Goal: Task Accomplishment & Management: Manage account settings

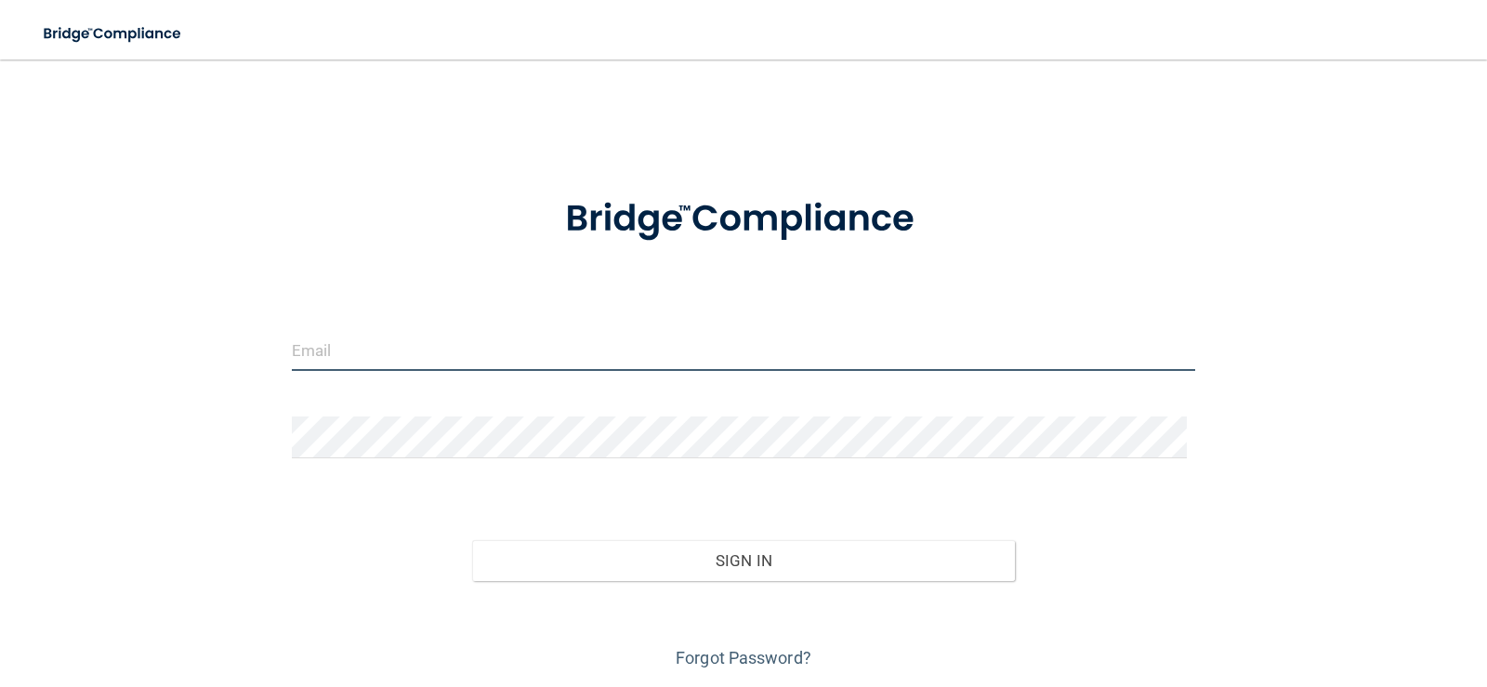
click at [367, 344] on input "email" at bounding box center [744, 350] width 904 height 42
type input "[PERSON_NAME][EMAIL_ADDRESS][DOMAIN_NAME]"
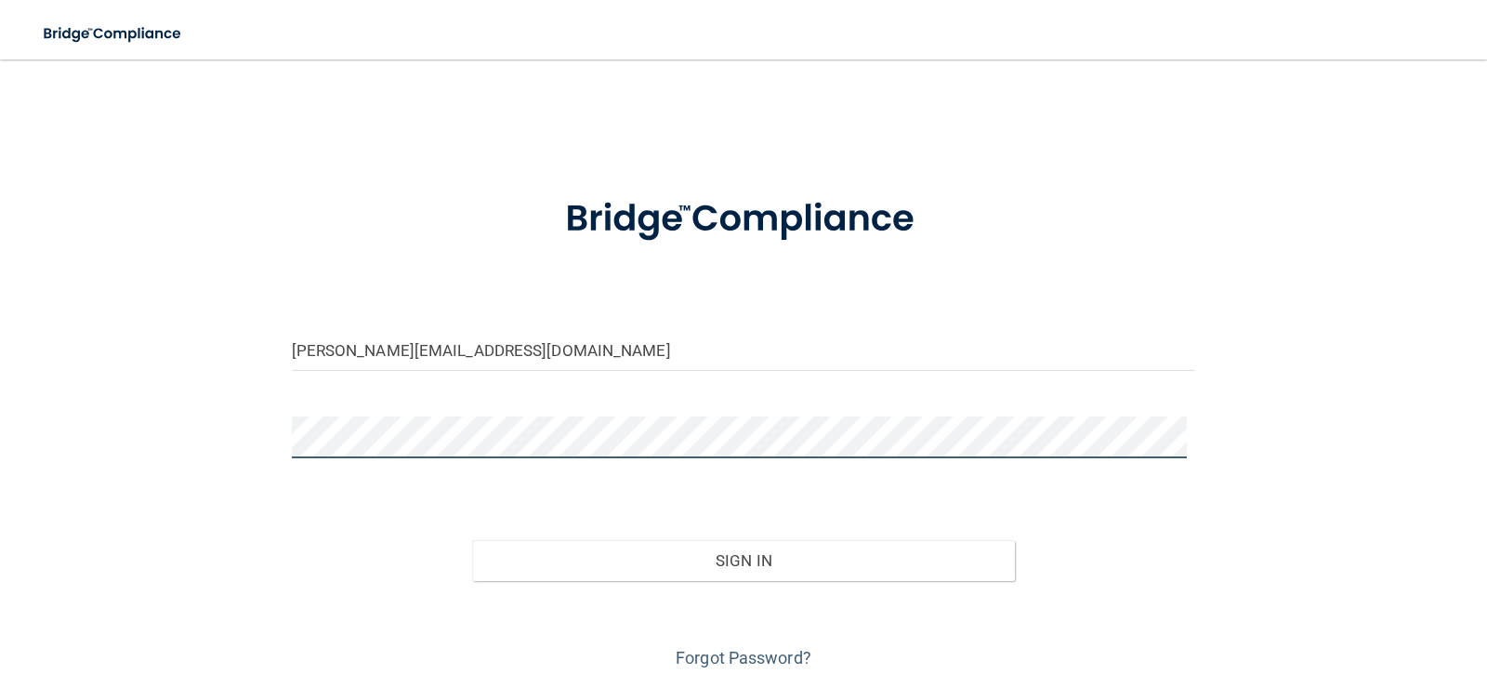
click at [472, 540] on button "Sign In" at bounding box center [743, 560] width 543 height 41
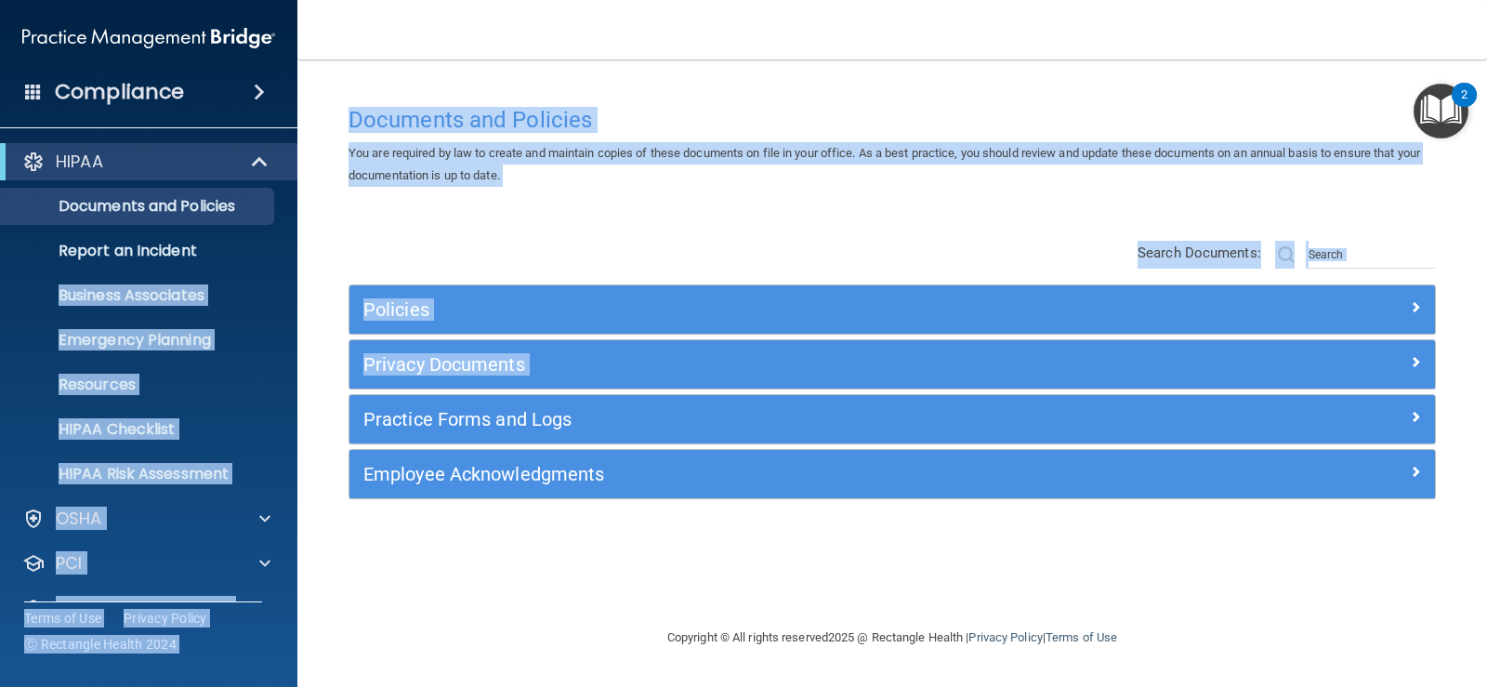
drag, startPoint x: 289, startPoint y: 217, endPoint x: 345, endPoint y: 365, distance: 157.9
click at [345, 365] on div "Compliance HIPAA Documents and Policies Report an Incident Business Associates …" at bounding box center [743, 343] width 1487 height 687
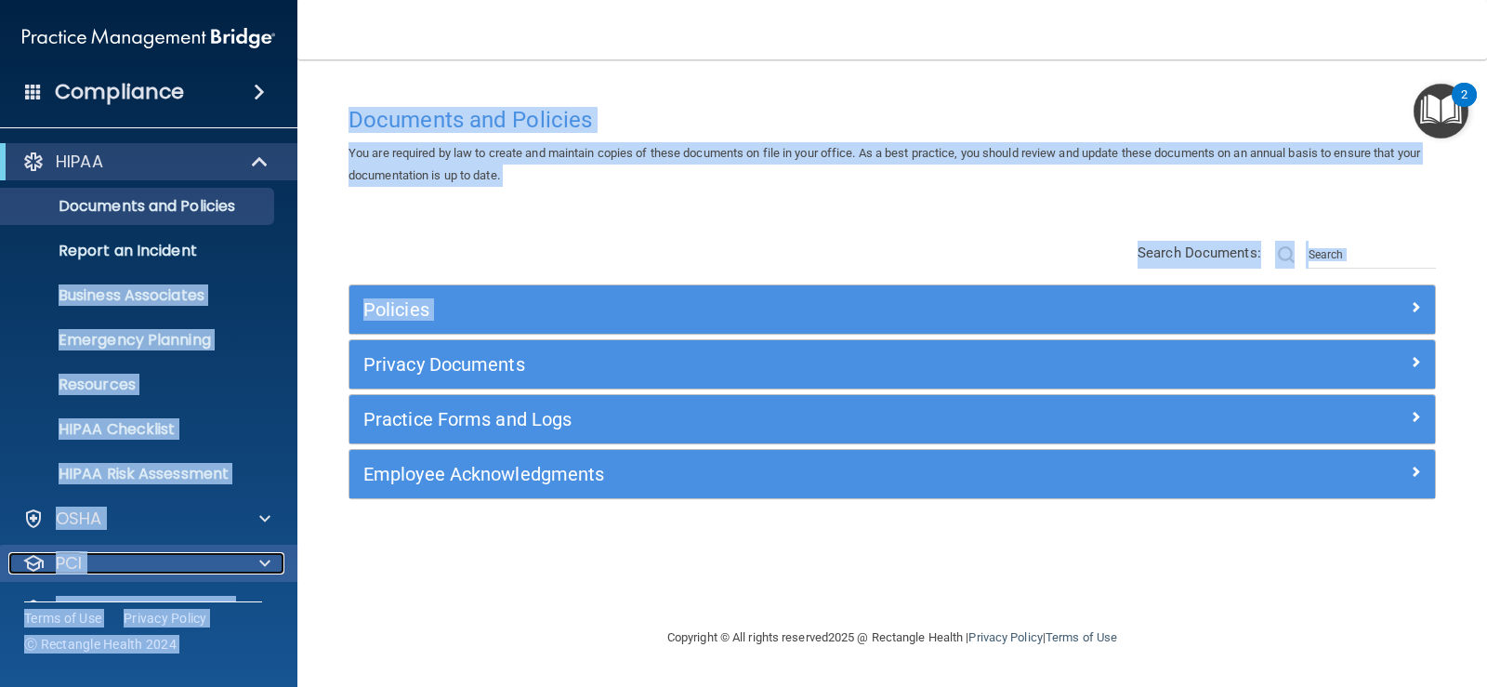
click at [260, 566] on span at bounding box center [264, 563] width 11 height 22
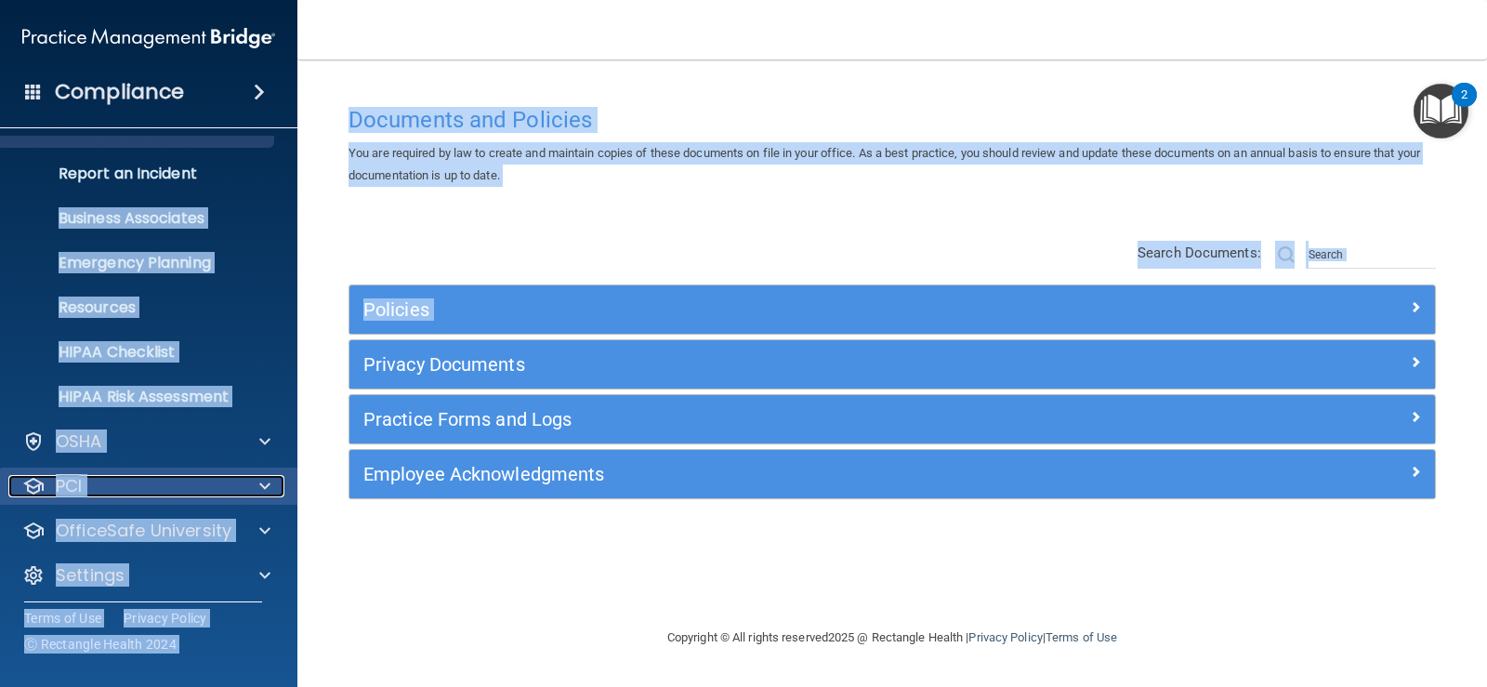
scroll to position [85, 0]
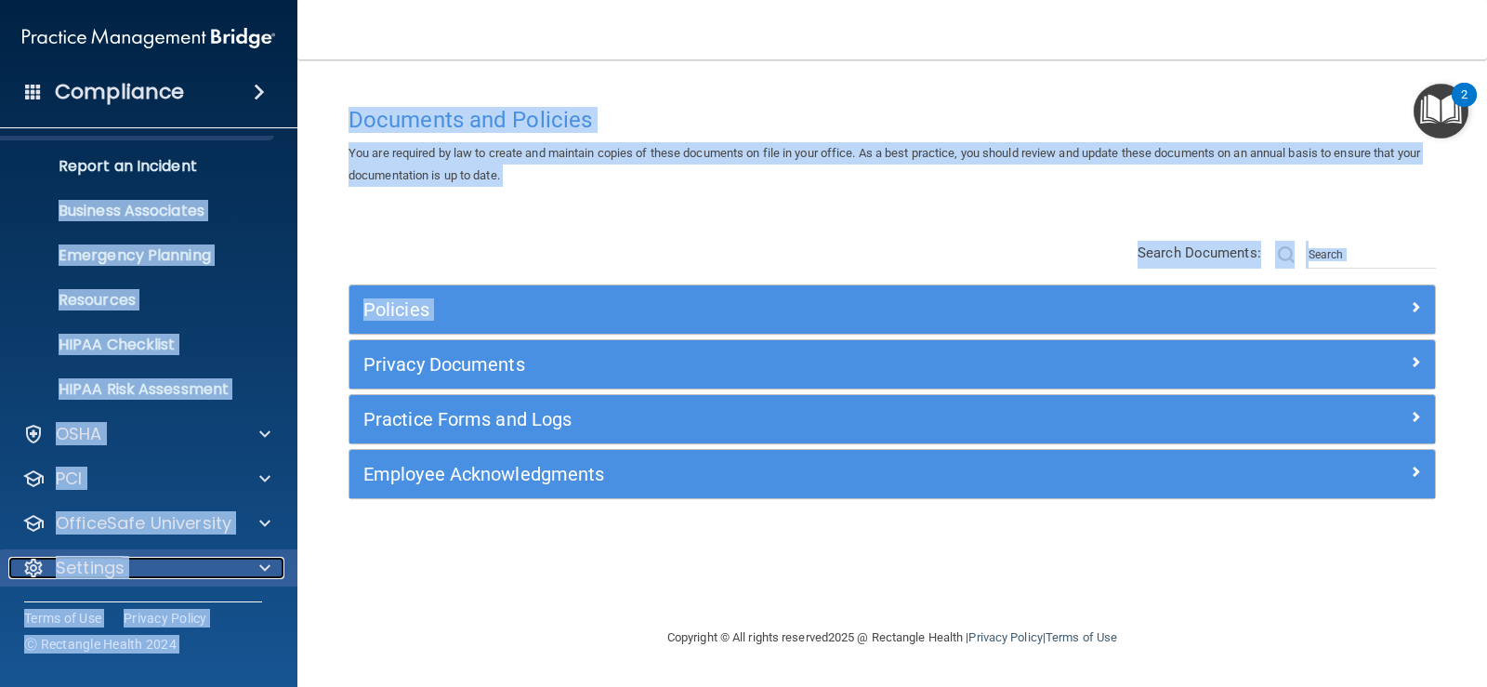
click at [138, 569] on div "Settings" at bounding box center [123, 568] width 230 height 22
click at [79, 560] on p "Settings" at bounding box center [90, 568] width 69 height 22
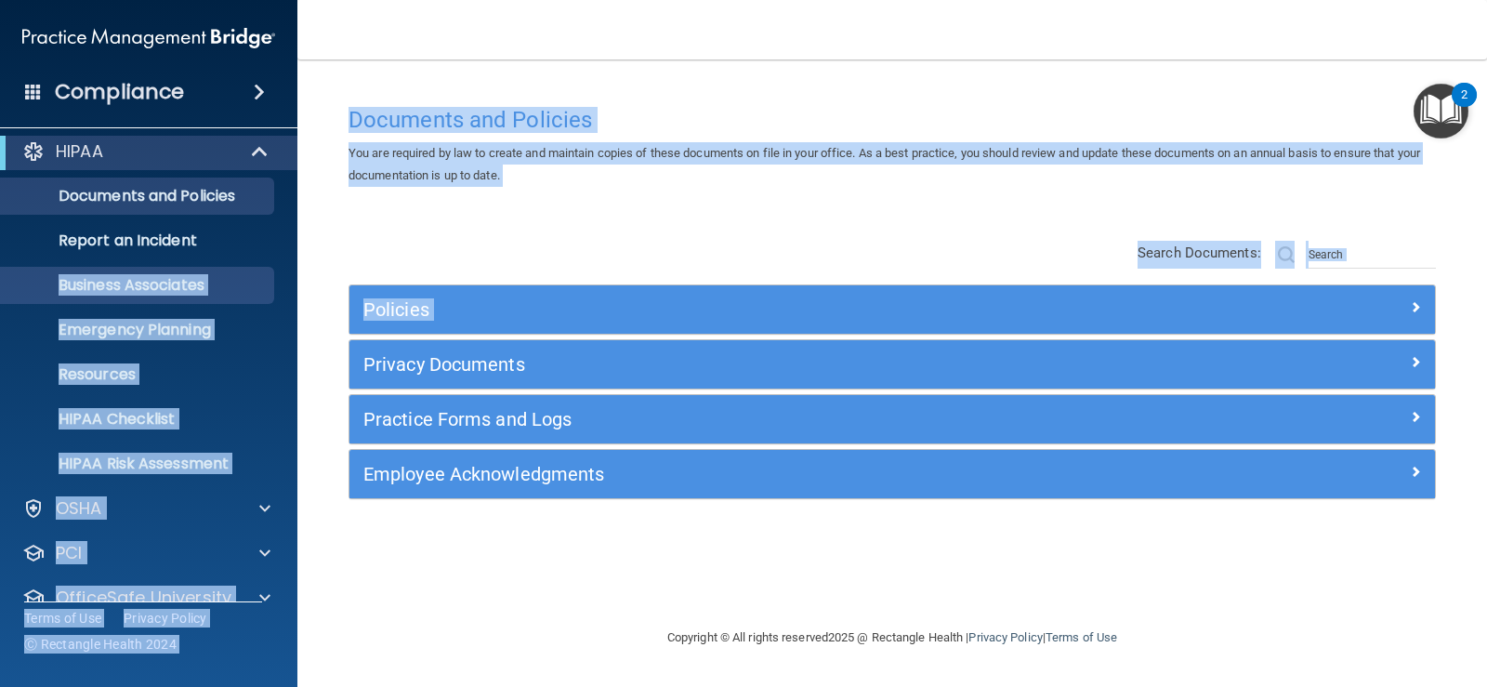
scroll to position [0, 0]
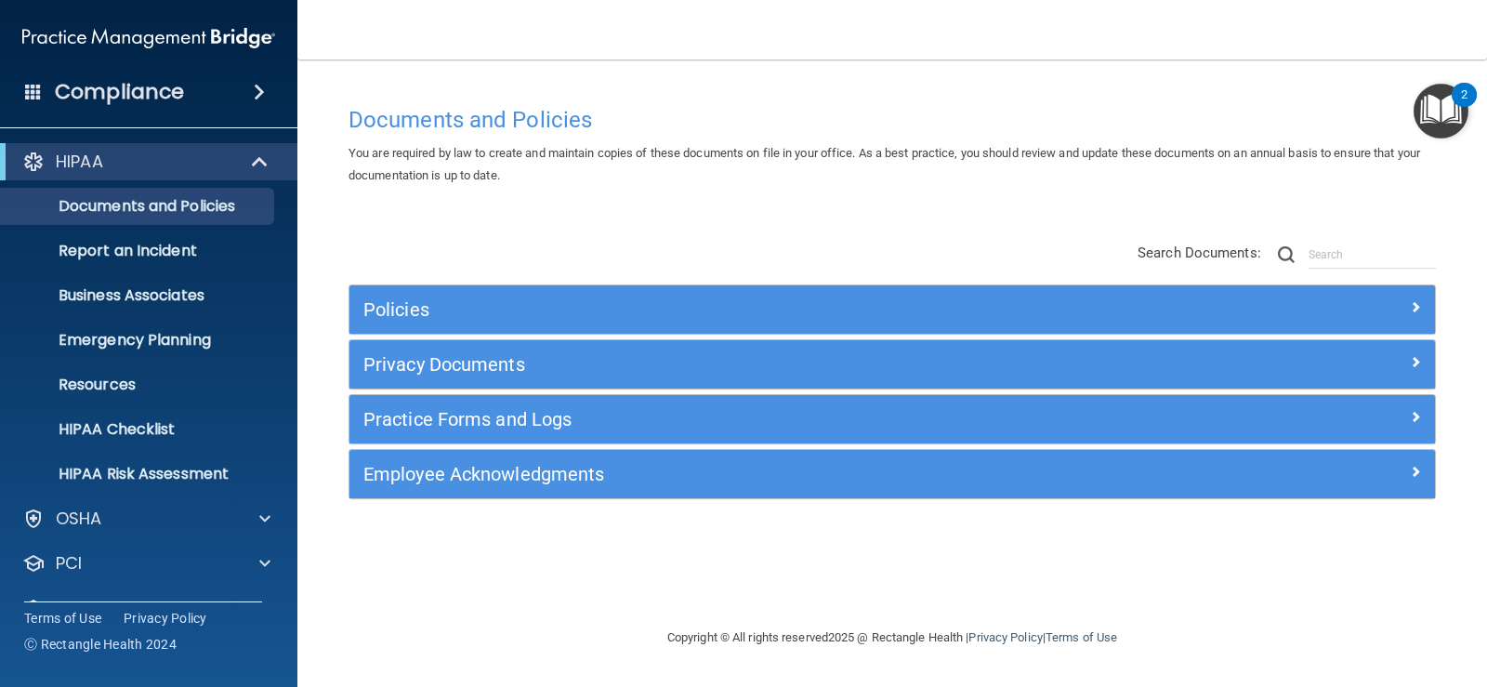
click at [39, 85] on span at bounding box center [33, 91] width 17 height 17
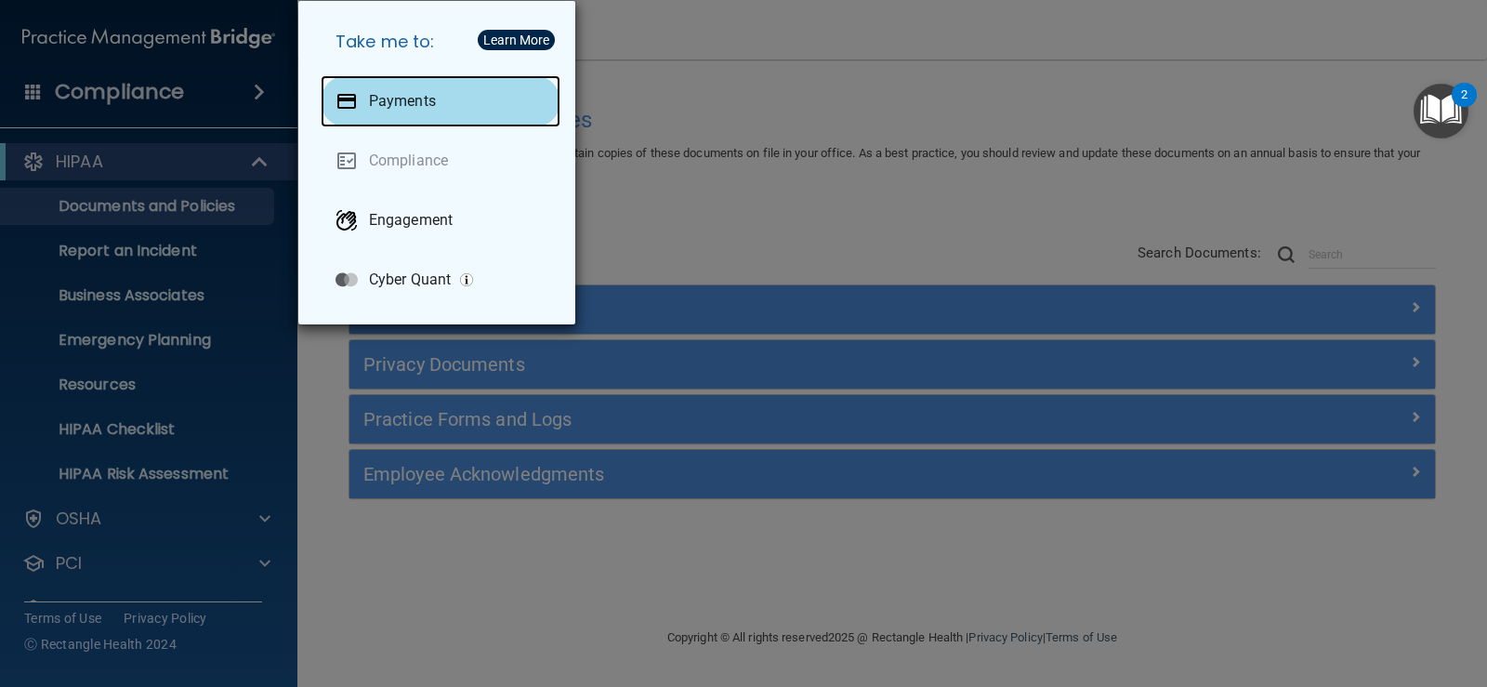
click at [384, 98] on p "Payments" at bounding box center [402, 101] width 67 height 19
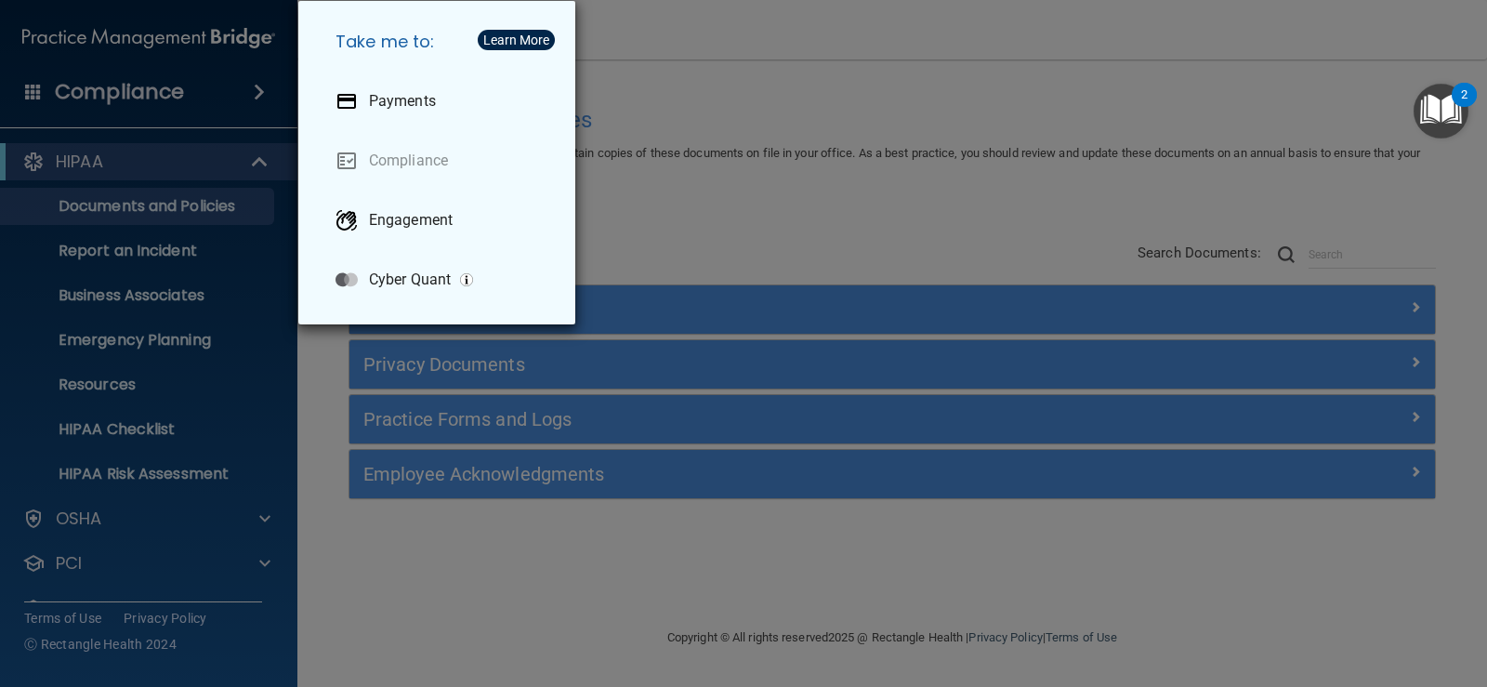
click at [316, 454] on div "Take me to: Payments Compliance Engagement Cyber Quant" at bounding box center [743, 343] width 1487 height 687
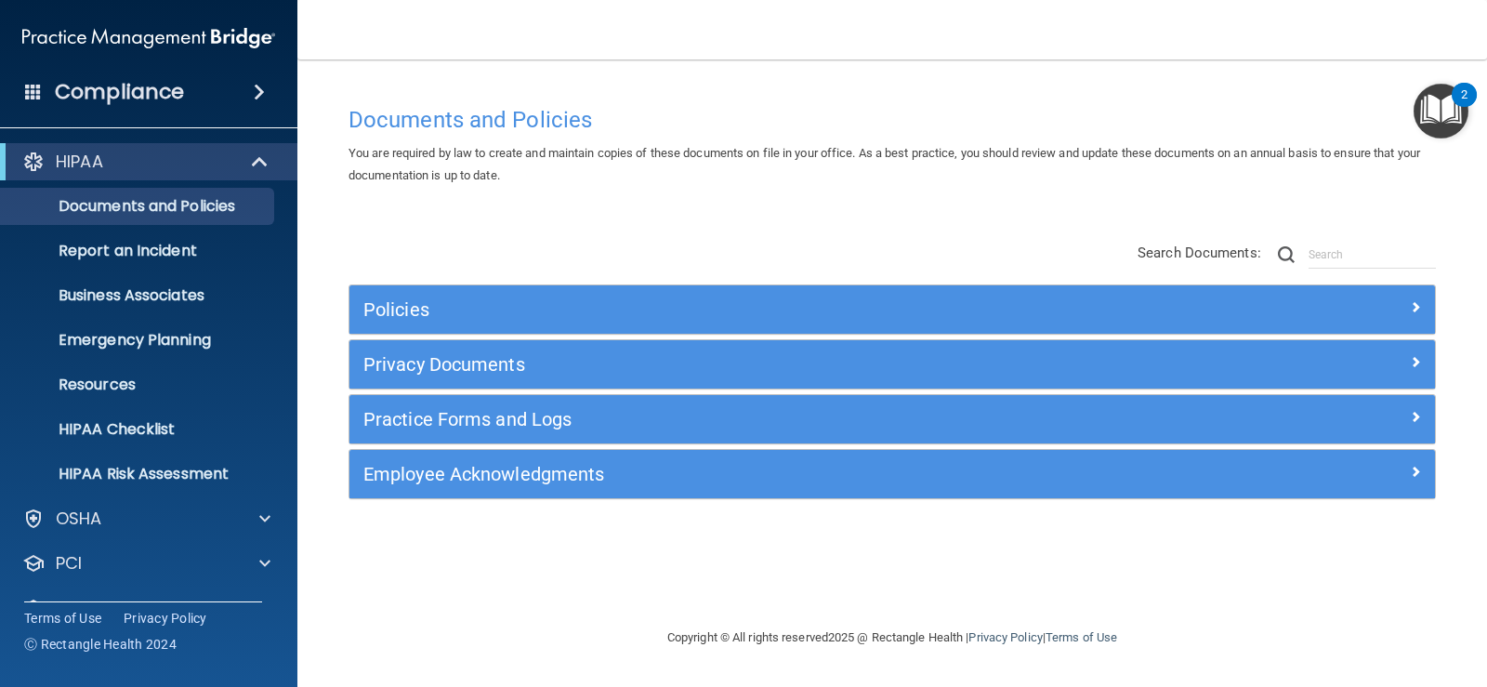
click at [255, 90] on span at bounding box center [259, 92] width 11 height 22
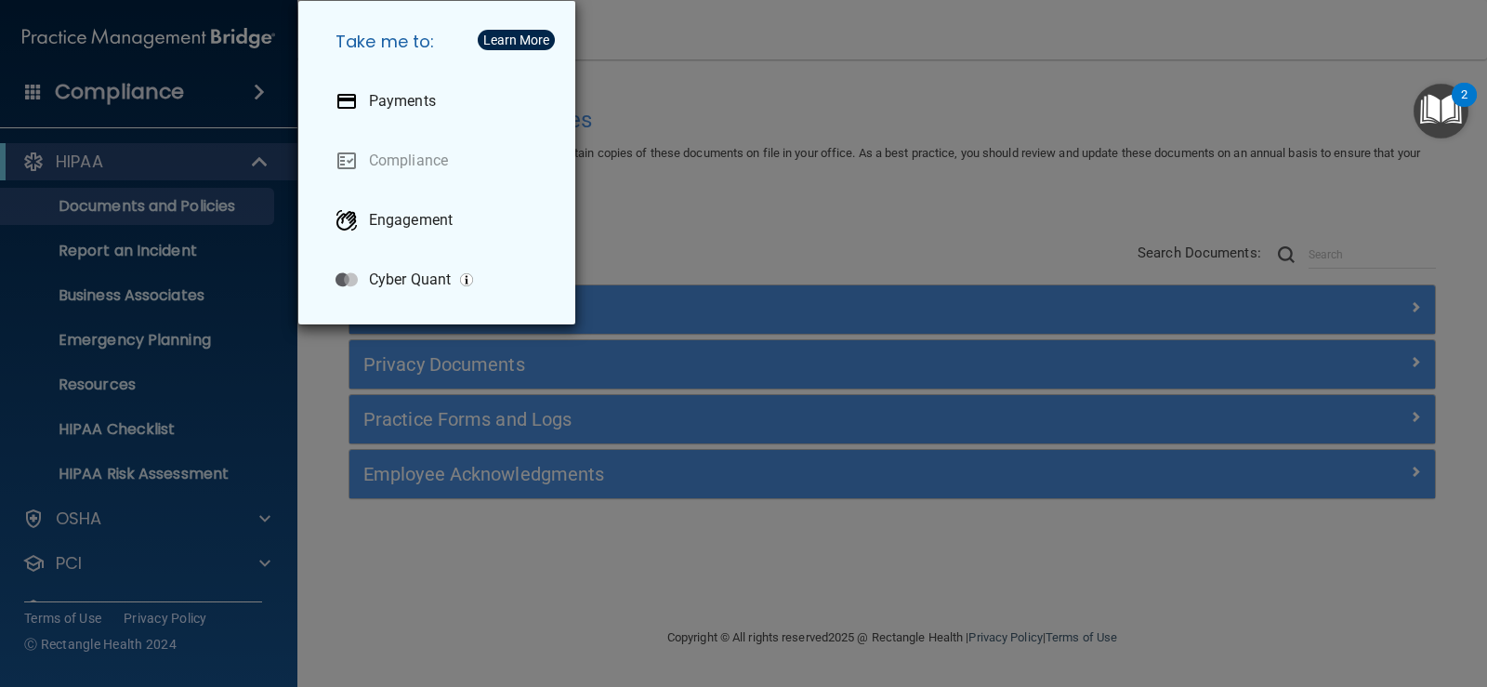
click at [326, 420] on div "Take me to: Payments Compliance Engagement Cyber Quant" at bounding box center [743, 343] width 1487 height 687
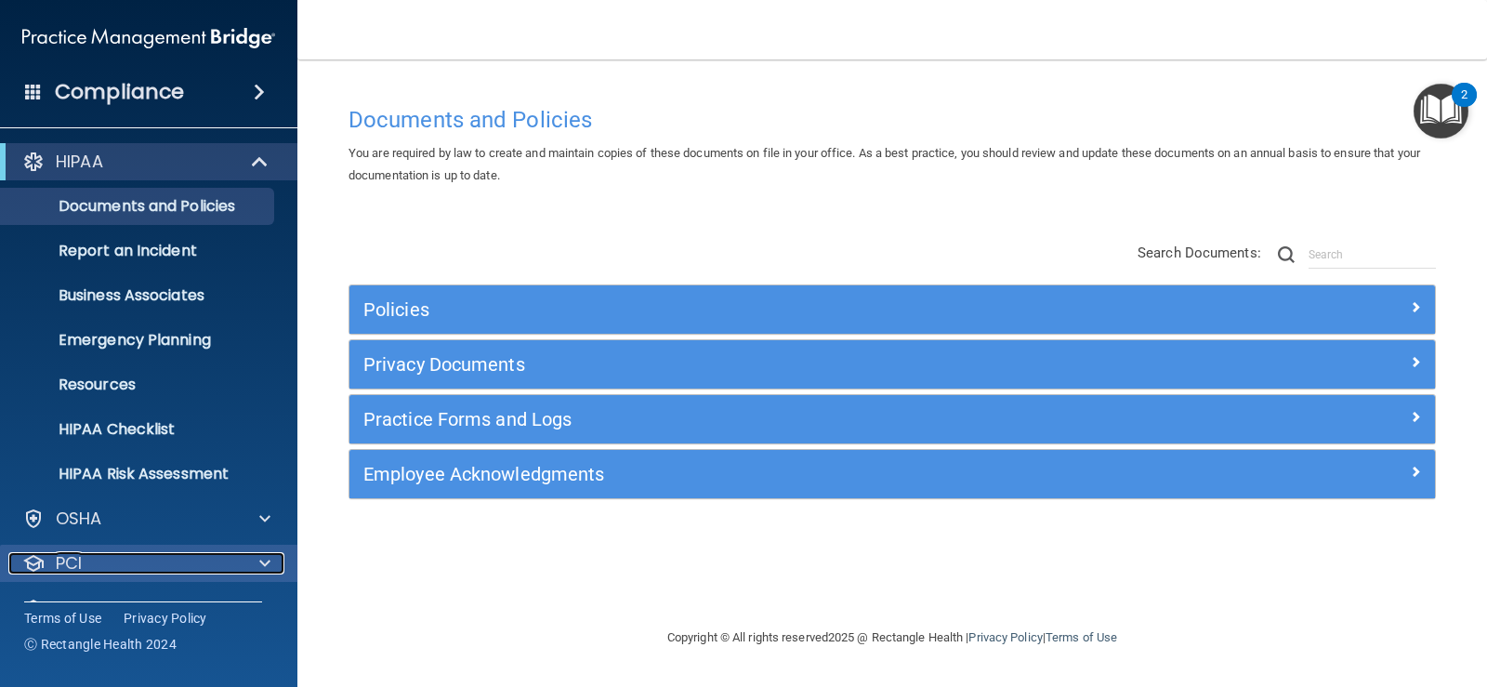
click at [266, 560] on span at bounding box center [264, 563] width 11 height 22
click at [62, 560] on p "PCI" at bounding box center [69, 563] width 26 height 22
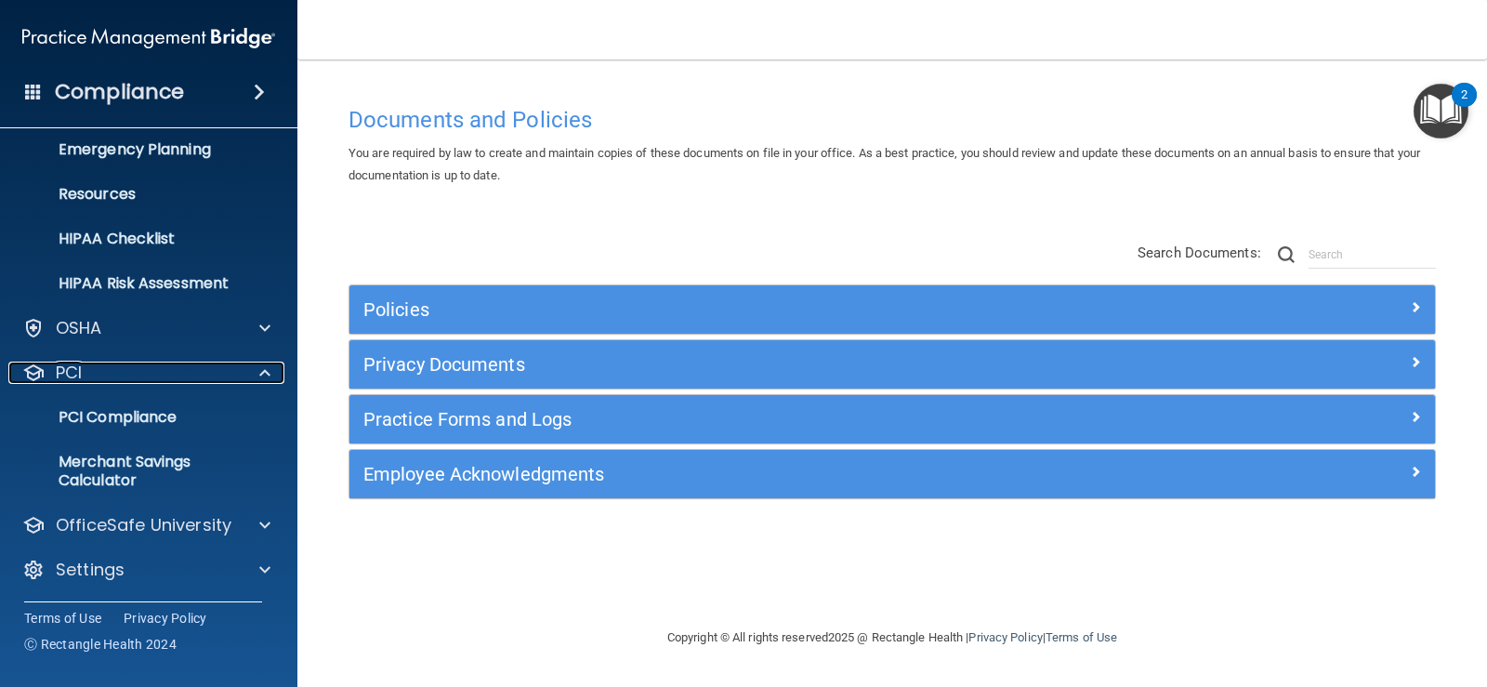
scroll to position [192, 0]
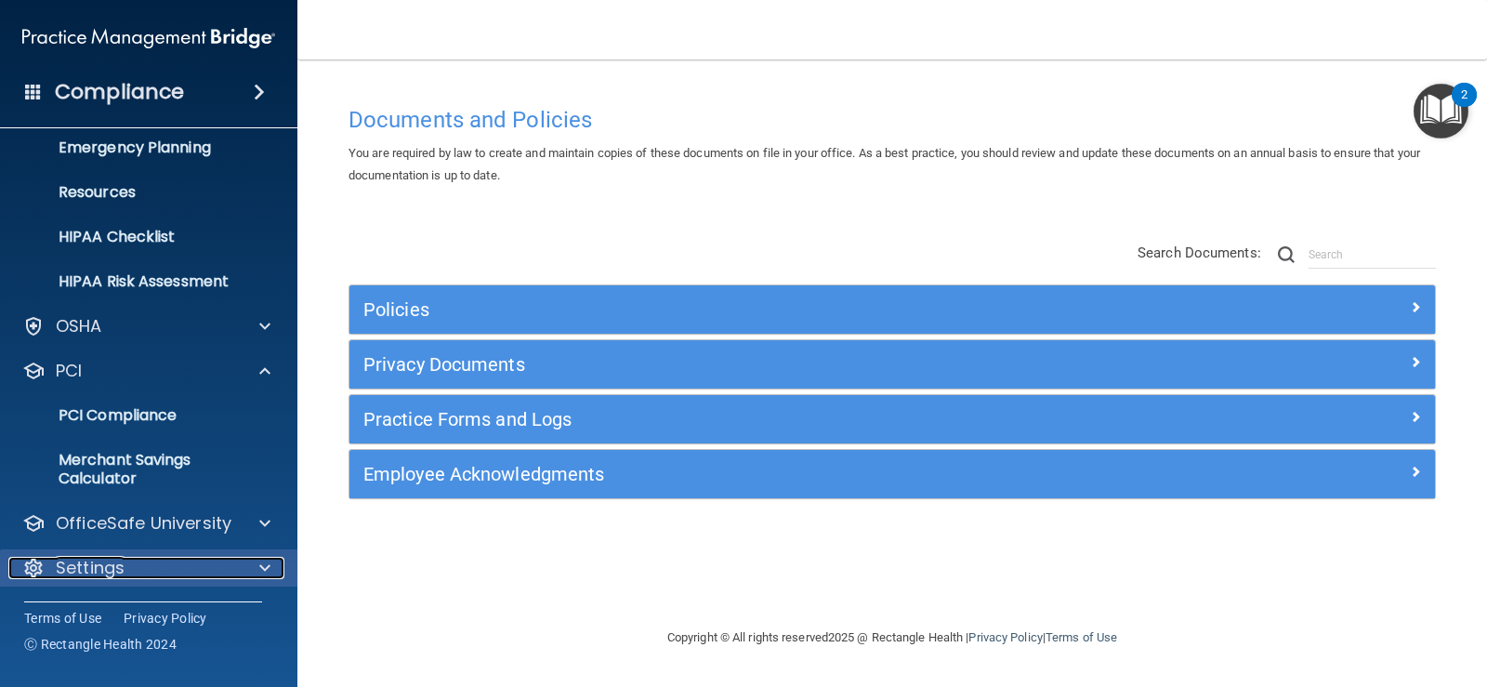
click at [271, 560] on div at bounding box center [262, 568] width 46 height 22
click at [86, 569] on p "Settings" at bounding box center [90, 568] width 69 height 22
click at [270, 566] on div at bounding box center [262, 568] width 46 height 22
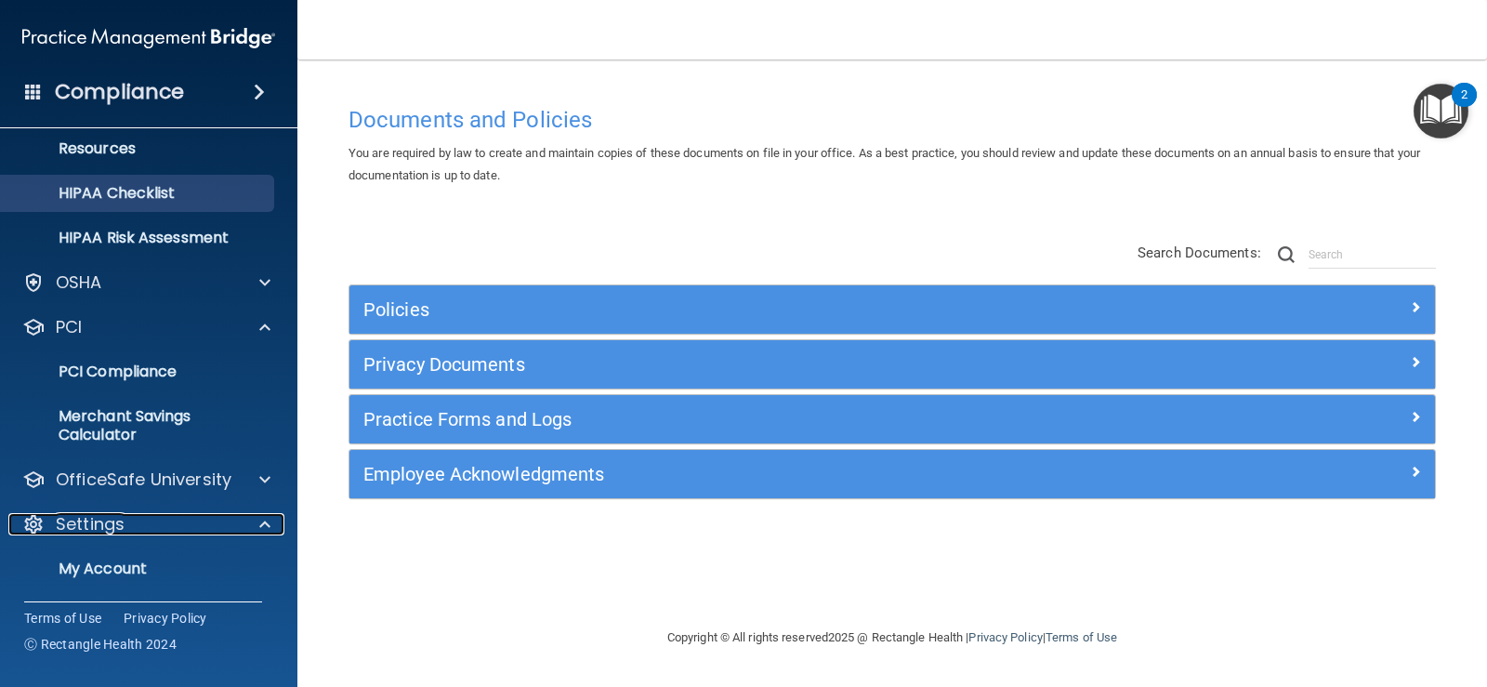
scroll to position [371, 0]
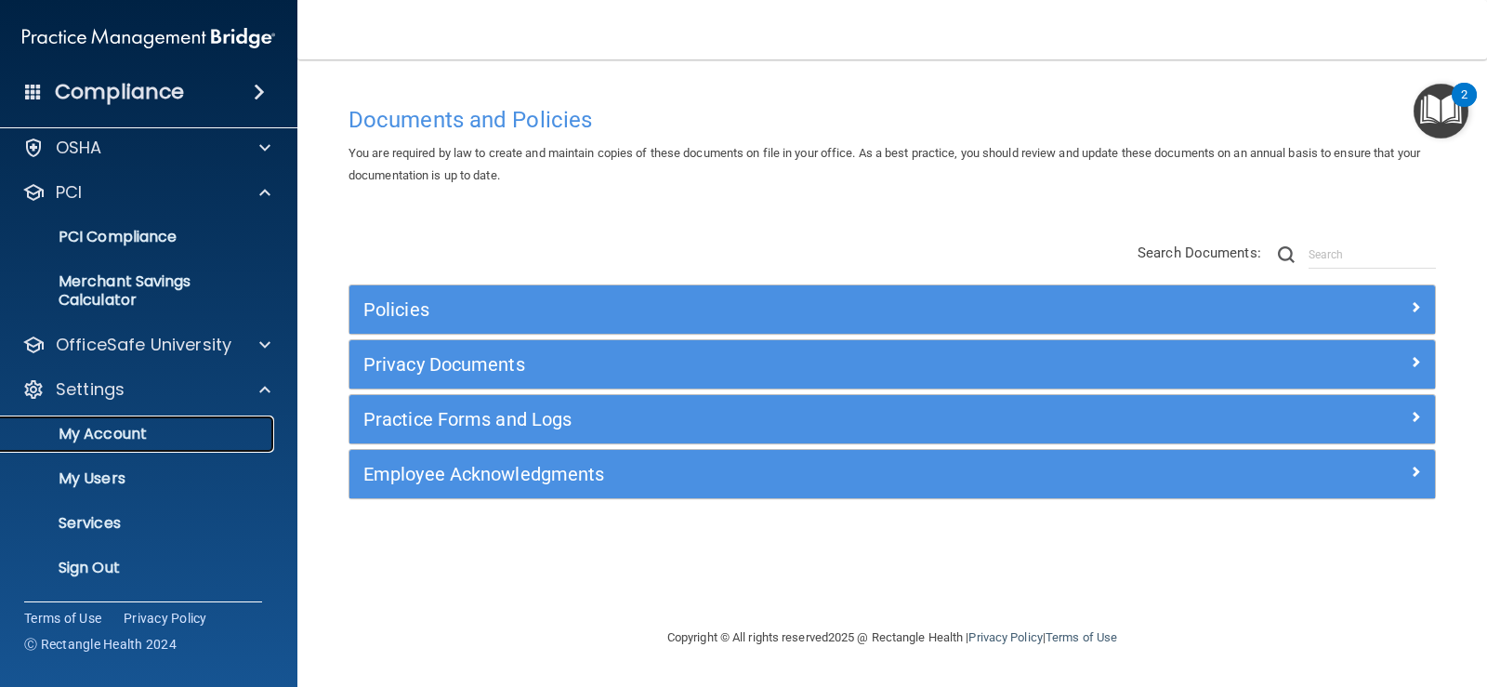
click at [98, 427] on p "My Account" at bounding box center [139, 434] width 254 height 19
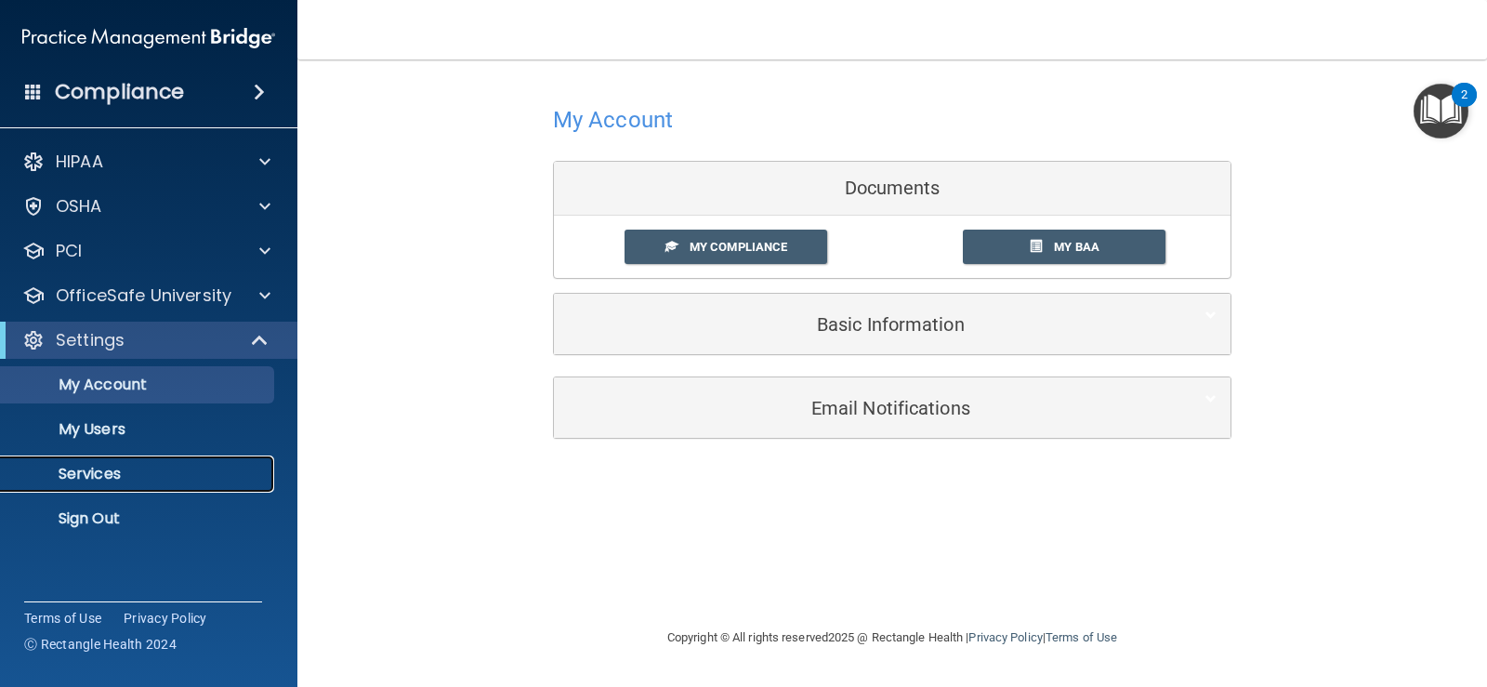
click at [111, 474] on p "Services" at bounding box center [139, 474] width 254 height 19
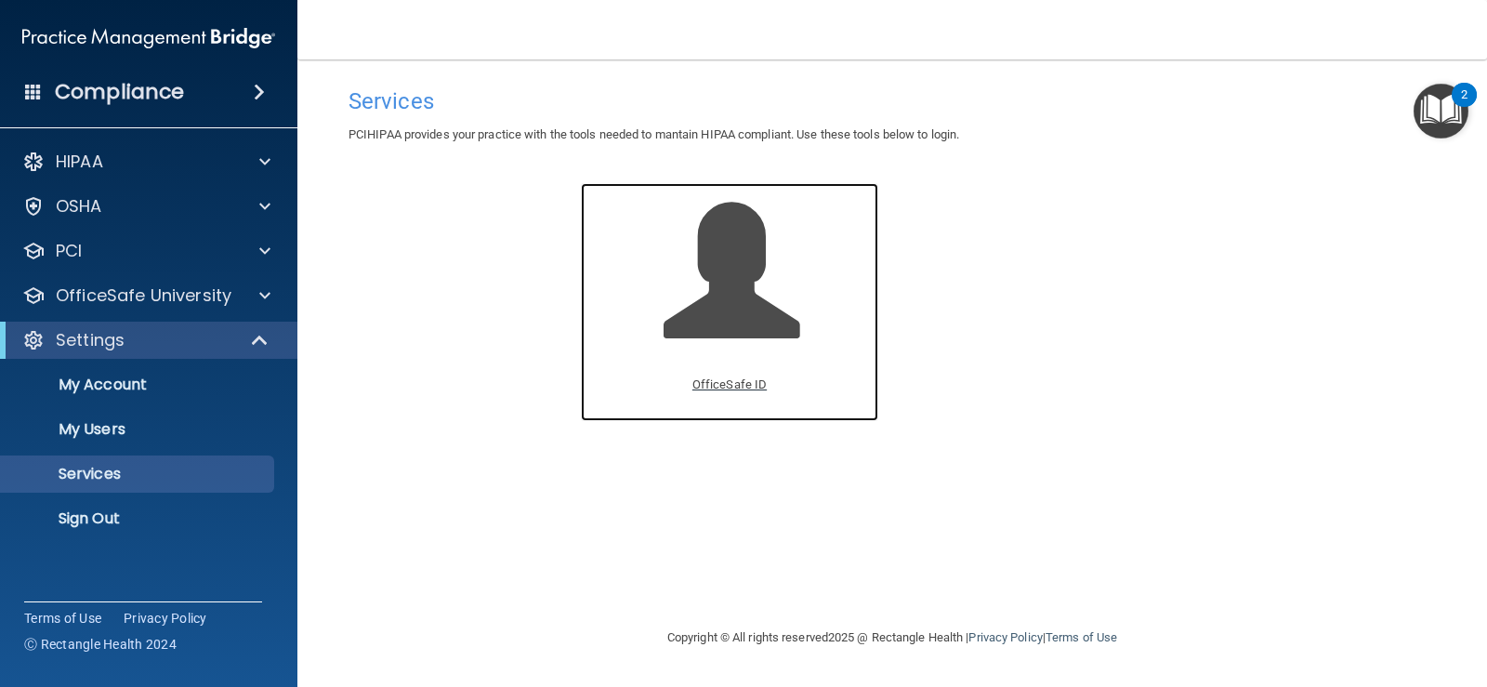
click at [742, 314] on span at bounding box center [751, 284] width 177 height 163
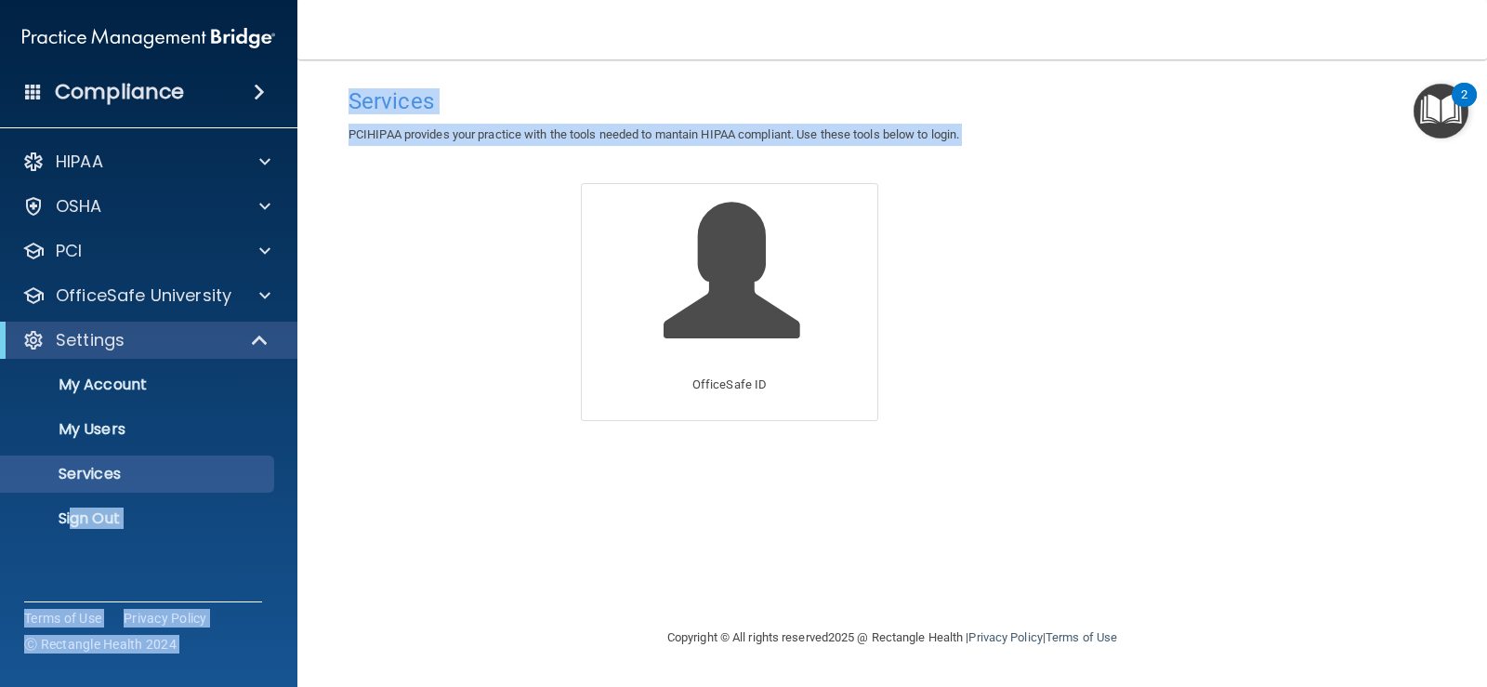
drag, startPoint x: 72, startPoint y: 496, endPoint x: 392, endPoint y: 255, distance: 400.1
click at [392, 255] on div "Compliance HIPAA Documents and Policies Report an Incident Business Associates …" at bounding box center [743, 343] width 1487 height 687
click at [448, 284] on div "Services PCIHIPAA provides your practice with the tools needed to mantain HIPAA…" at bounding box center [891, 343] width 1115 height 530
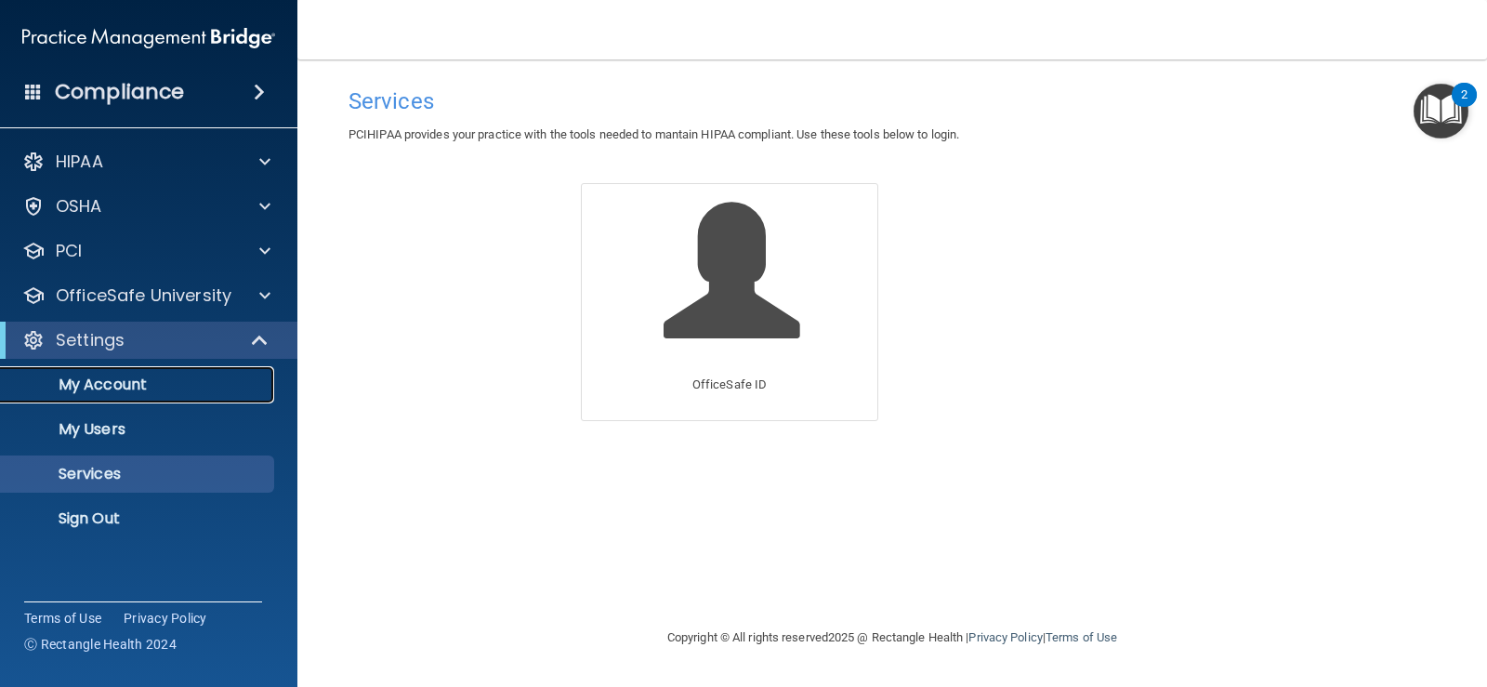
click at [86, 385] on p "My Account" at bounding box center [139, 384] width 254 height 19
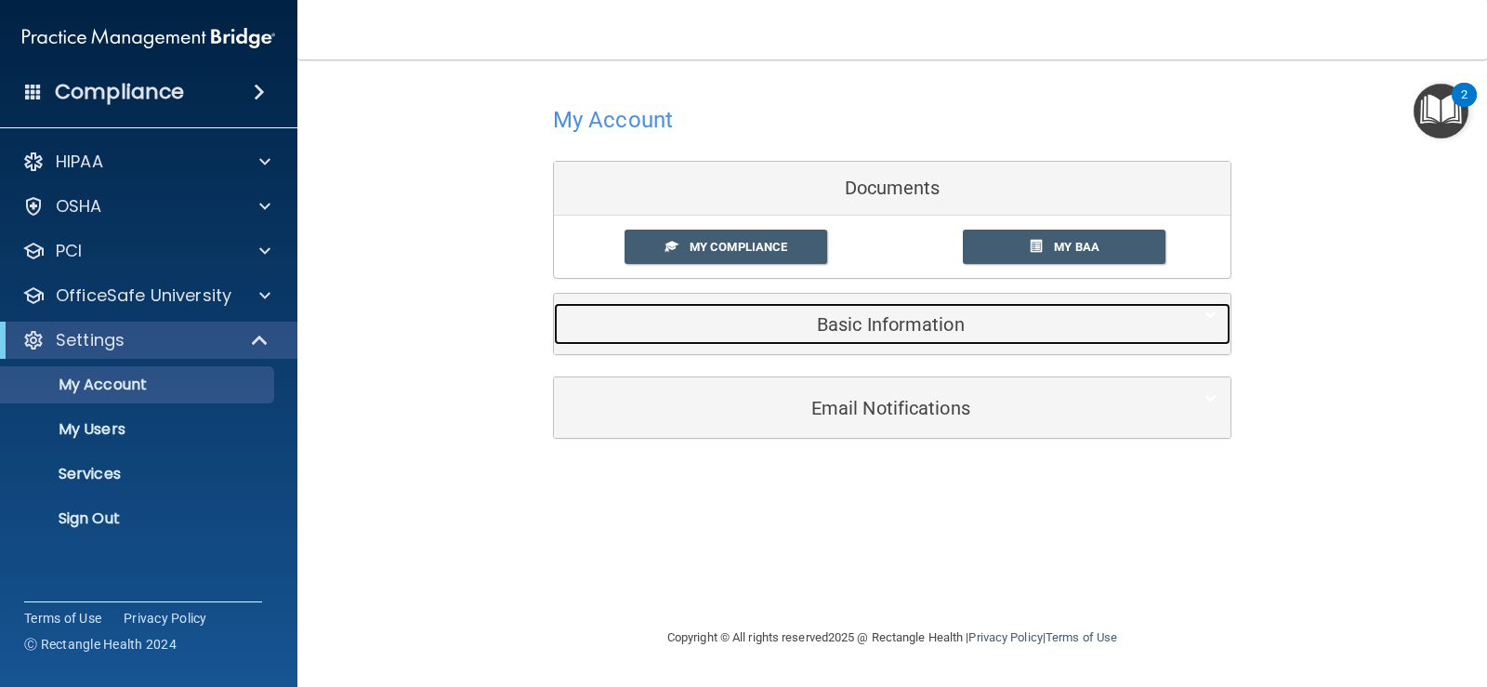
click at [923, 329] on h5 "Basic Information" at bounding box center [864, 324] width 592 height 20
